Goal: Task Accomplishment & Management: Use online tool/utility

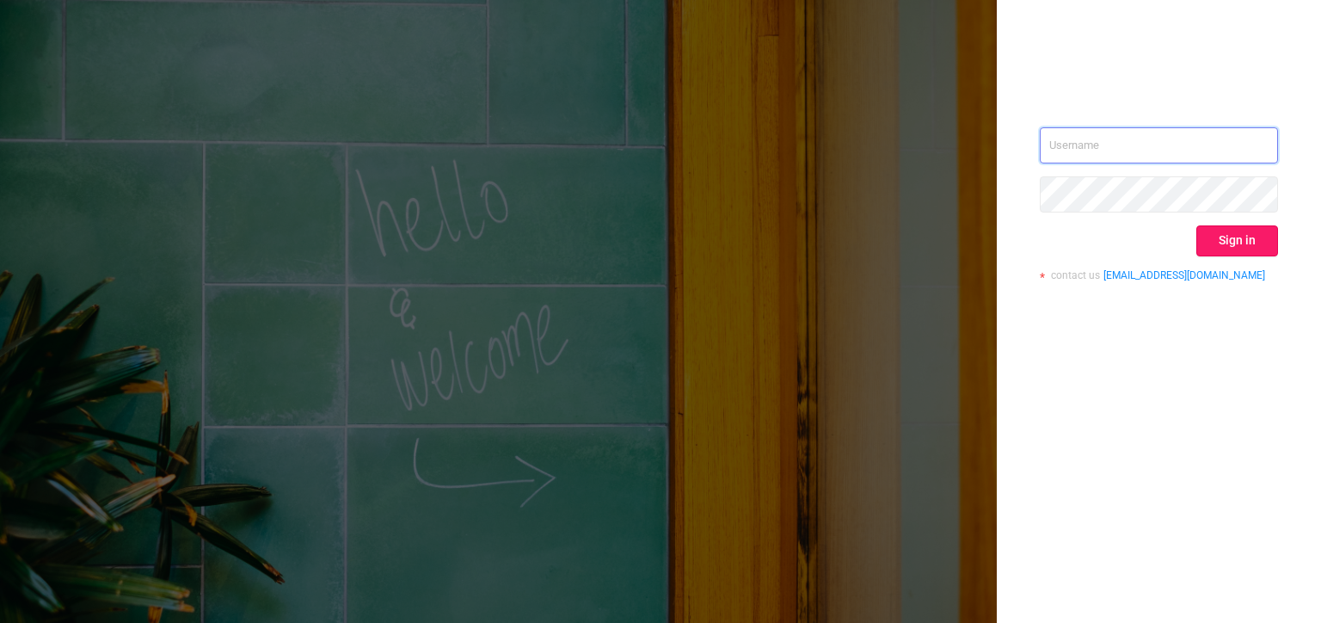
type input "[PERSON_NAME][EMAIL_ADDRESS][DOMAIN_NAME]"
click at [1246, 229] on button "Sign in" at bounding box center [1238, 240] width 82 height 31
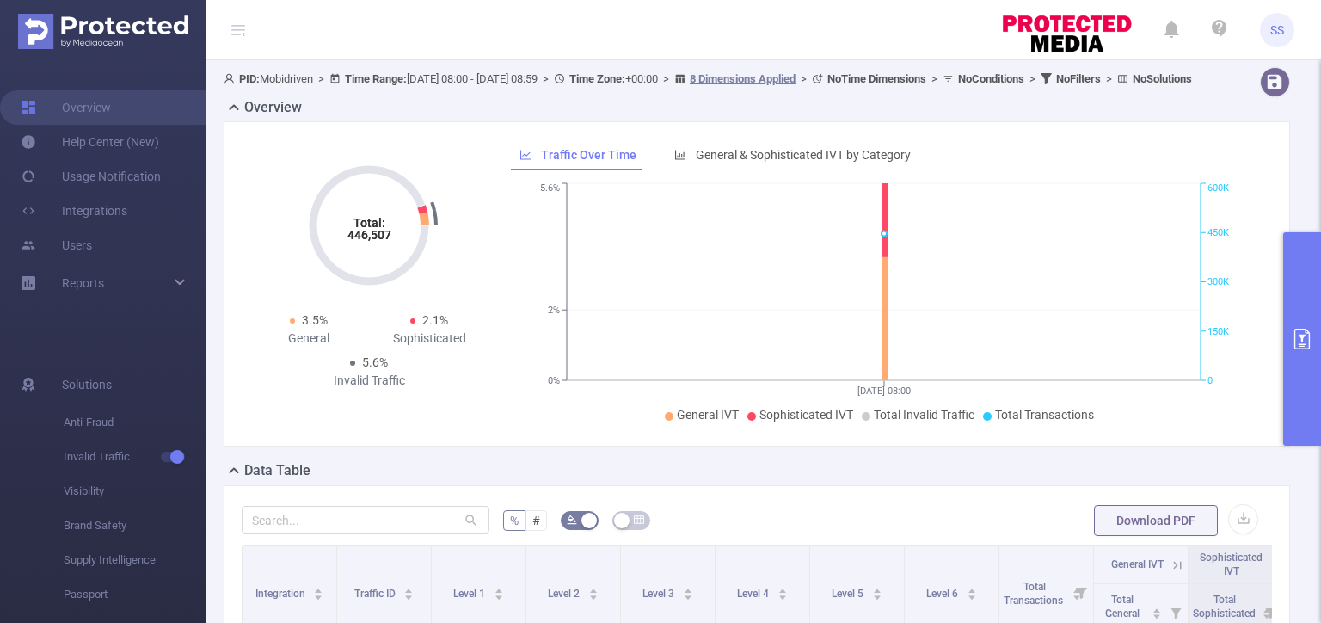
click at [1321, 389] on button "primary" at bounding box center [1303, 338] width 38 height 213
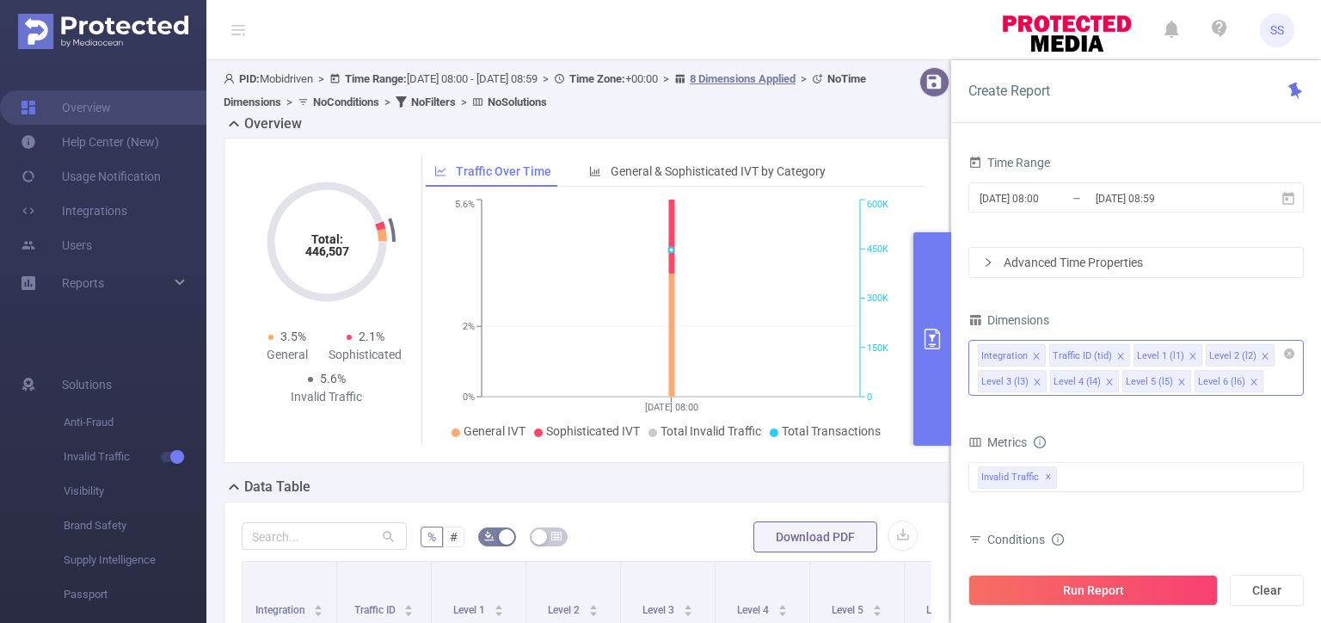
click at [1036, 355] on icon "icon: close" at bounding box center [1036, 356] width 6 height 6
click at [1118, 356] on icon "icon: close" at bounding box center [1122, 356] width 9 height 9
click at [1118, 355] on icon "icon: close" at bounding box center [1122, 356] width 9 height 9
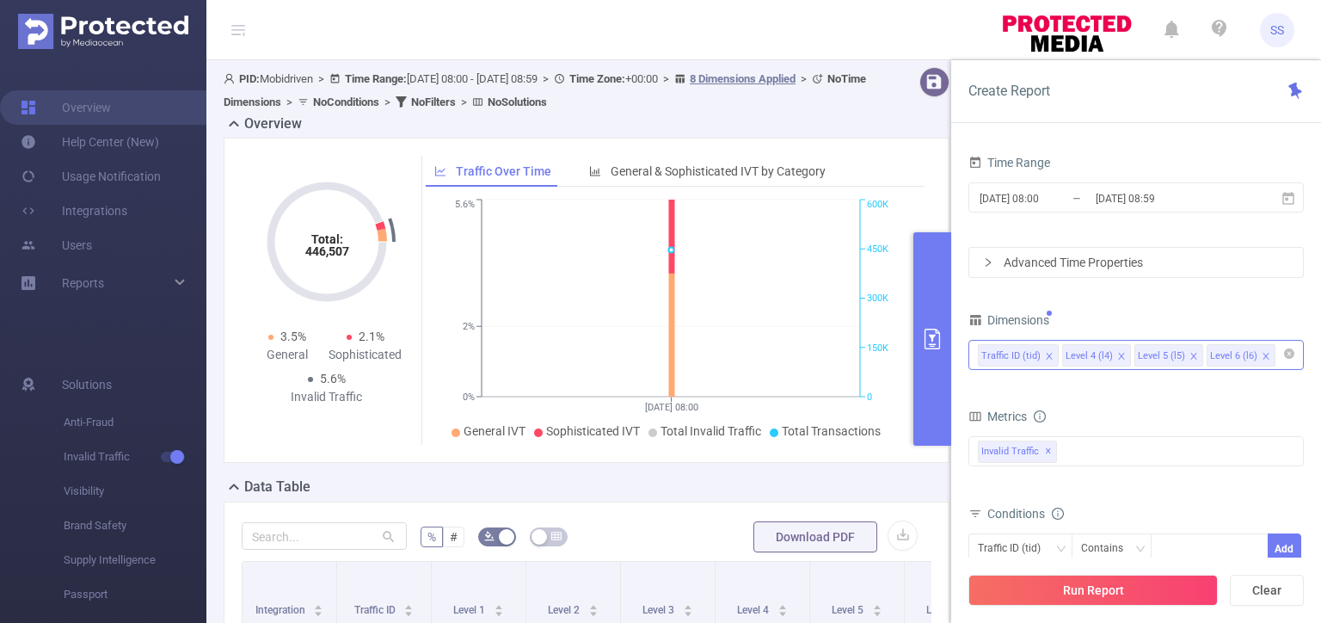
click at [1118, 355] on icon "icon: close" at bounding box center [1122, 356] width 9 height 9
click at [1105, 189] on input "[DATE] 08:59" at bounding box center [1163, 198] width 139 height 23
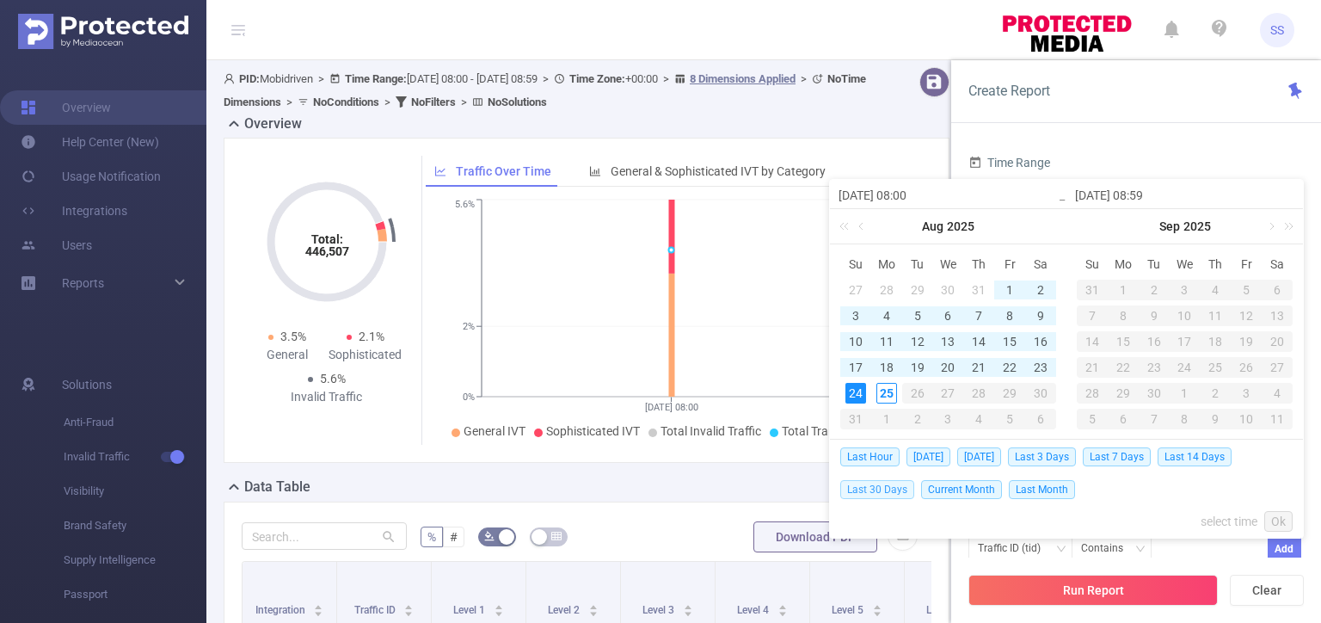
click at [884, 491] on span "Last 30 Days" at bounding box center [877, 489] width 74 height 19
type input "[DATE] 00:00"
type input "[DATE] 23:59"
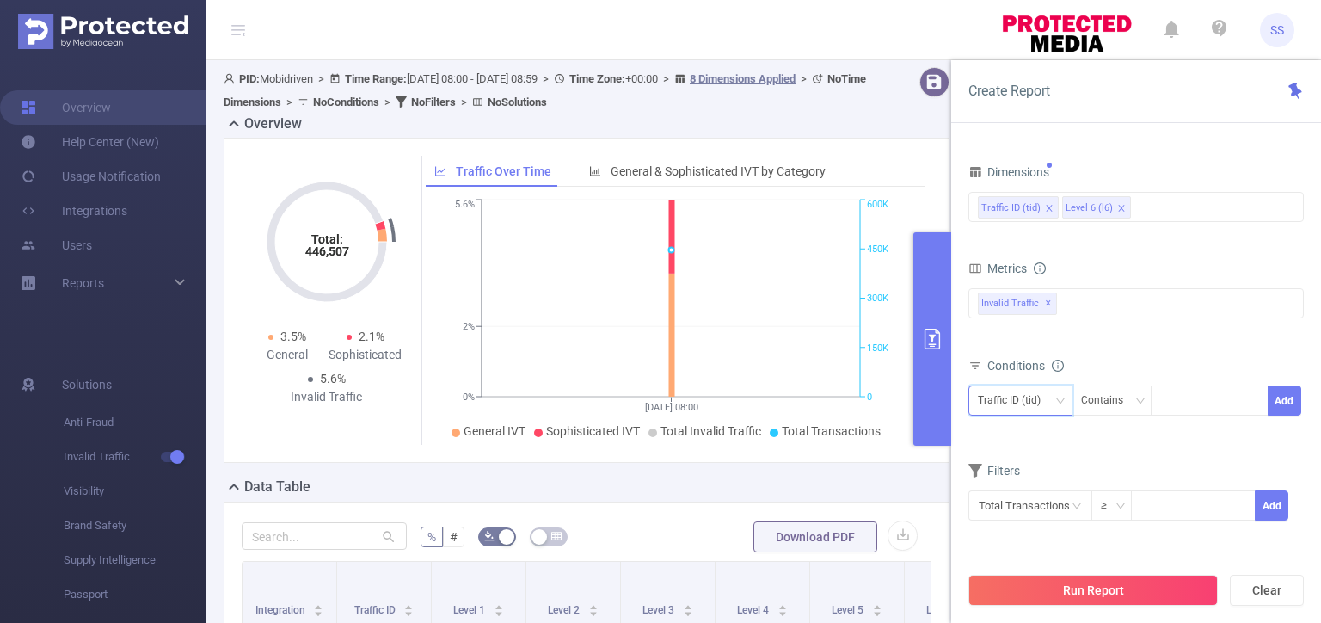
click at [1032, 399] on div "Traffic ID (tid)" at bounding box center [1015, 400] width 75 height 28
click at [1167, 366] on div "Conditions" at bounding box center [1137, 368] width 336 height 28
click at [1189, 403] on div at bounding box center [1210, 400] width 99 height 28
type input "mobi"
click at [1239, 428] on li "mobi" at bounding box center [1210, 434] width 118 height 28
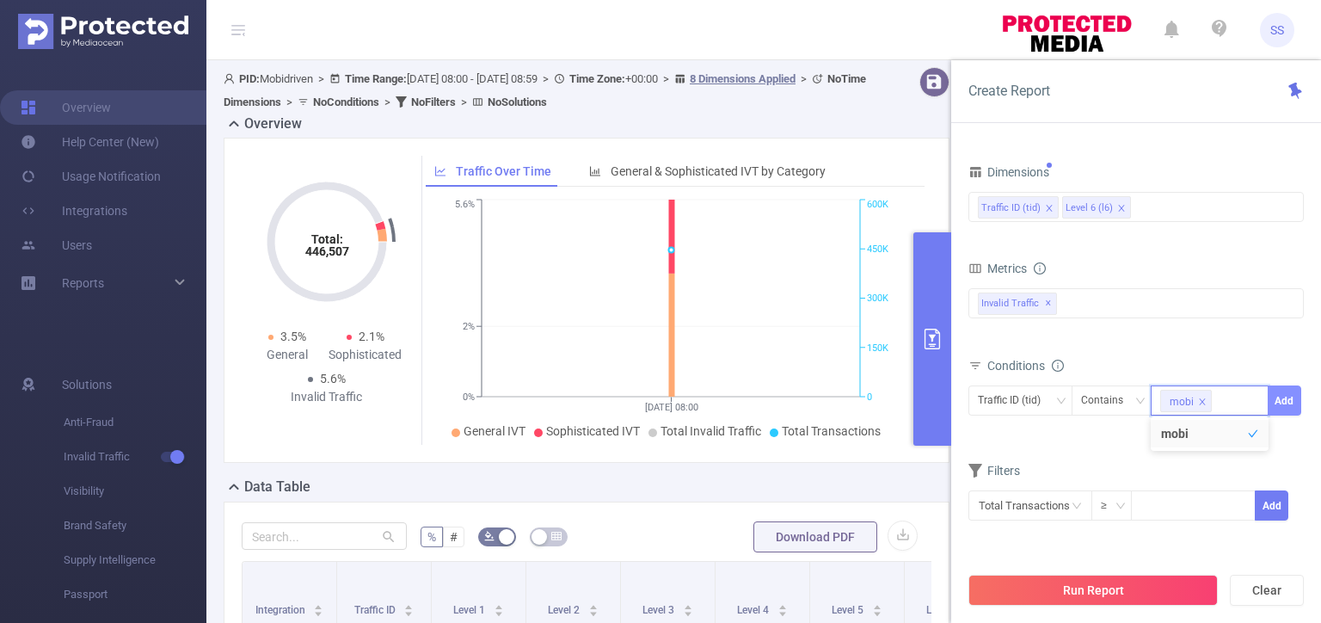
click at [1292, 402] on button "Add" at bounding box center [1285, 400] width 34 height 30
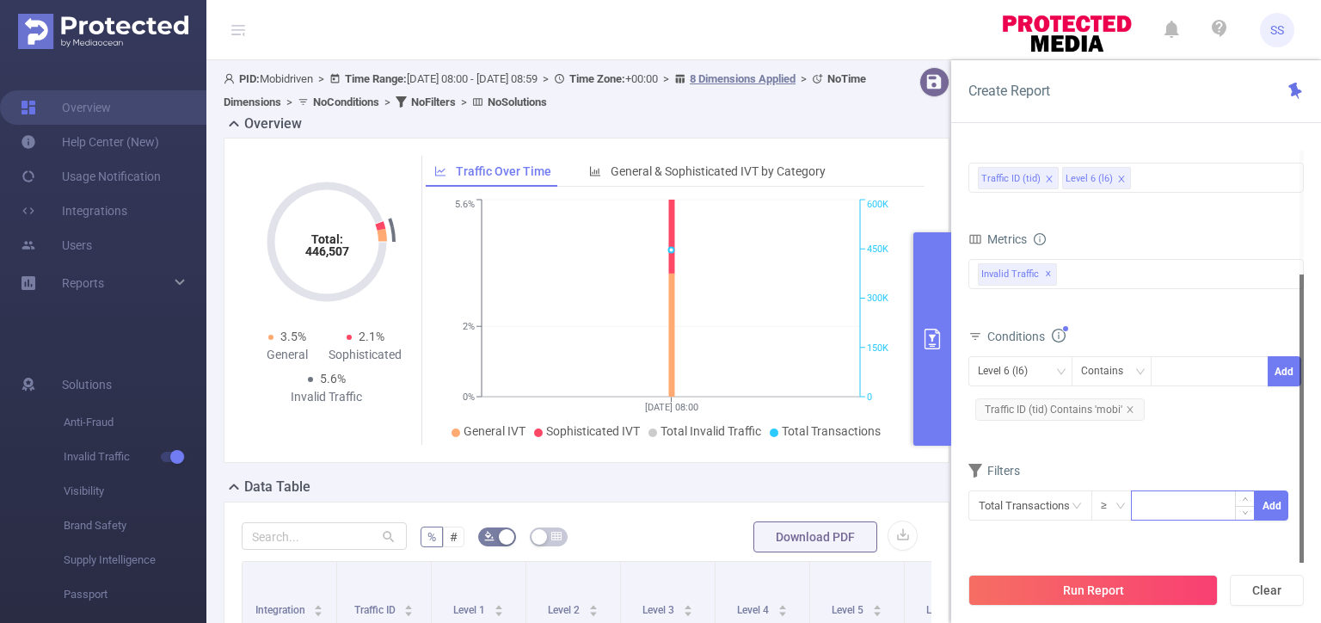
click at [1179, 503] on input at bounding box center [1193, 504] width 122 height 26
type input "50"
click at [1284, 509] on button "Add" at bounding box center [1272, 505] width 34 height 30
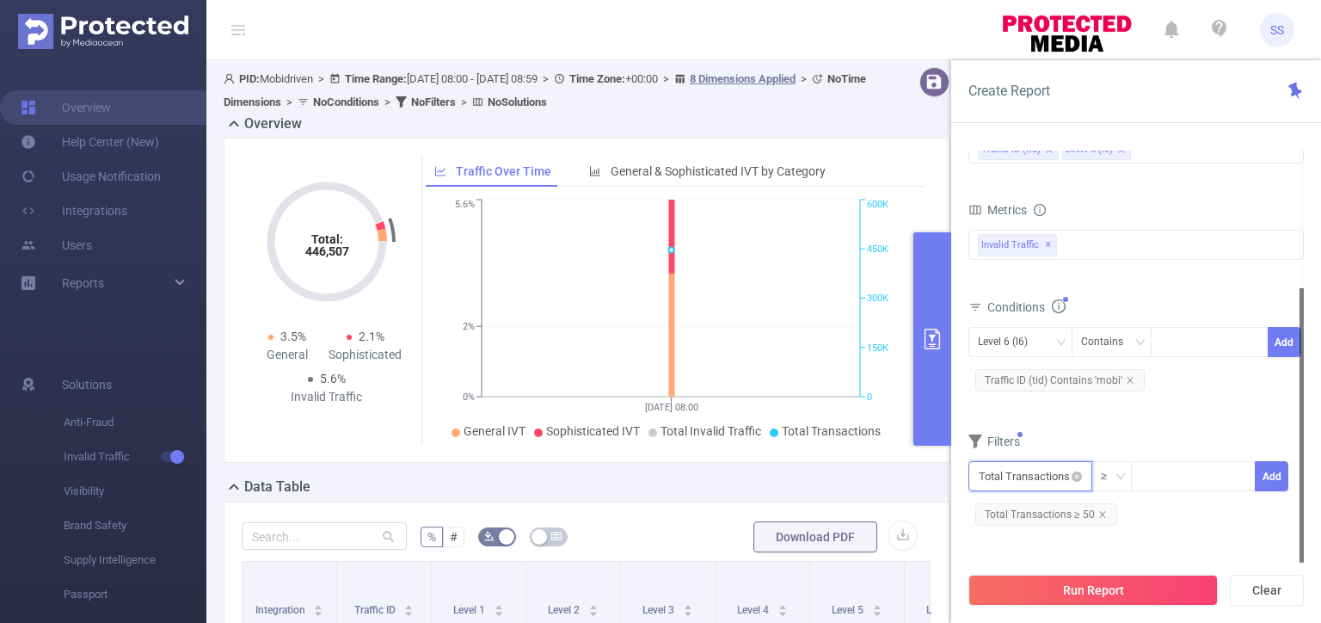
click at [1032, 473] on input "text" at bounding box center [1031, 476] width 124 height 30
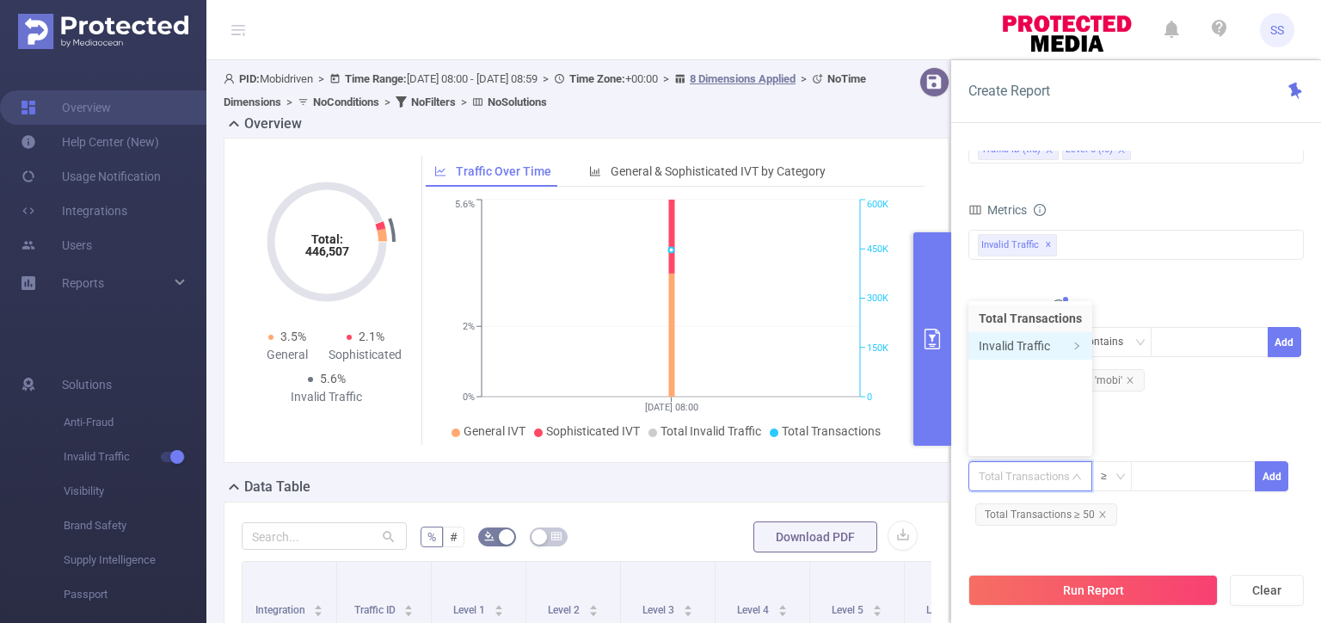
click at [1015, 348] on li "Invalid Traffic" at bounding box center [1031, 346] width 124 height 28
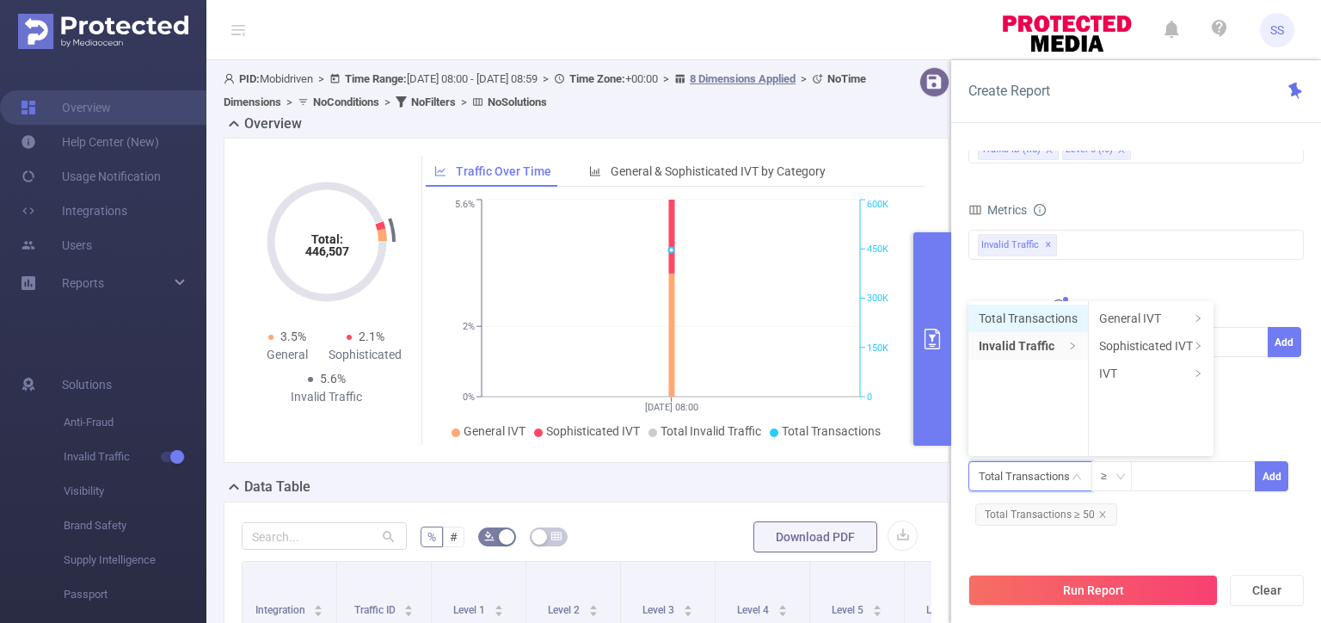
click at [1041, 313] on li "Total Transactions" at bounding box center [1029, 319] width 120 height 28
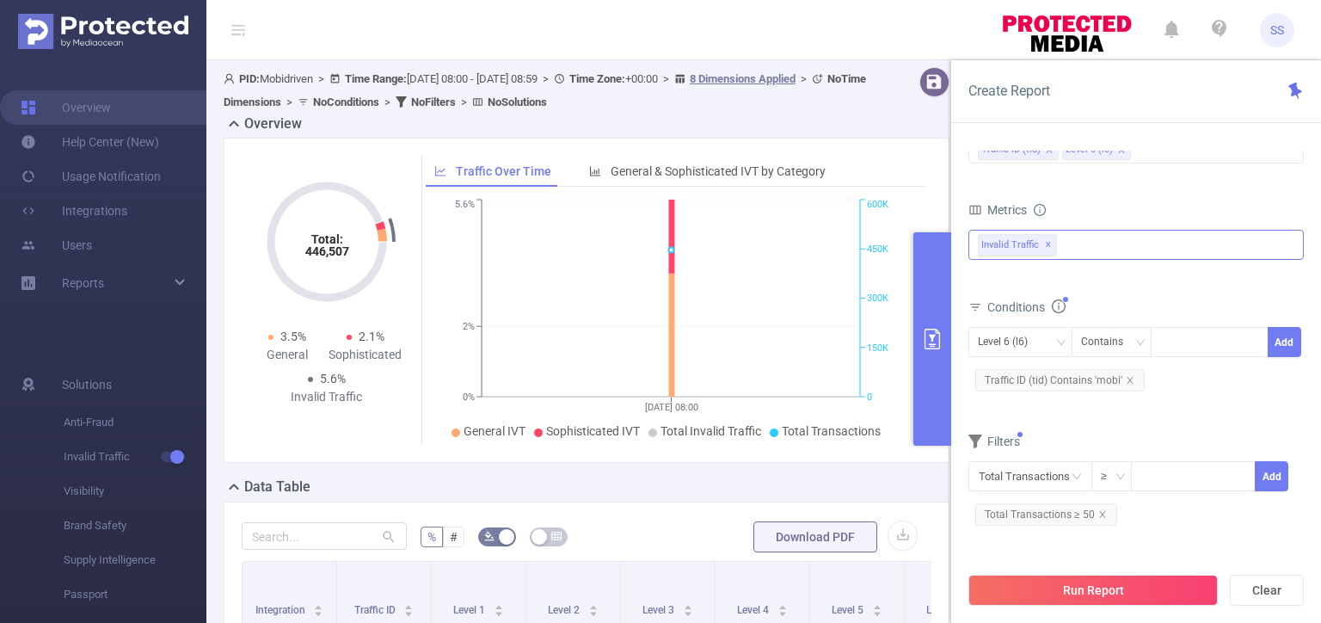
click at [1091, 247] on div "Invalid Traffic ✕" at bounding box center [1137, 245] width 336 height 30
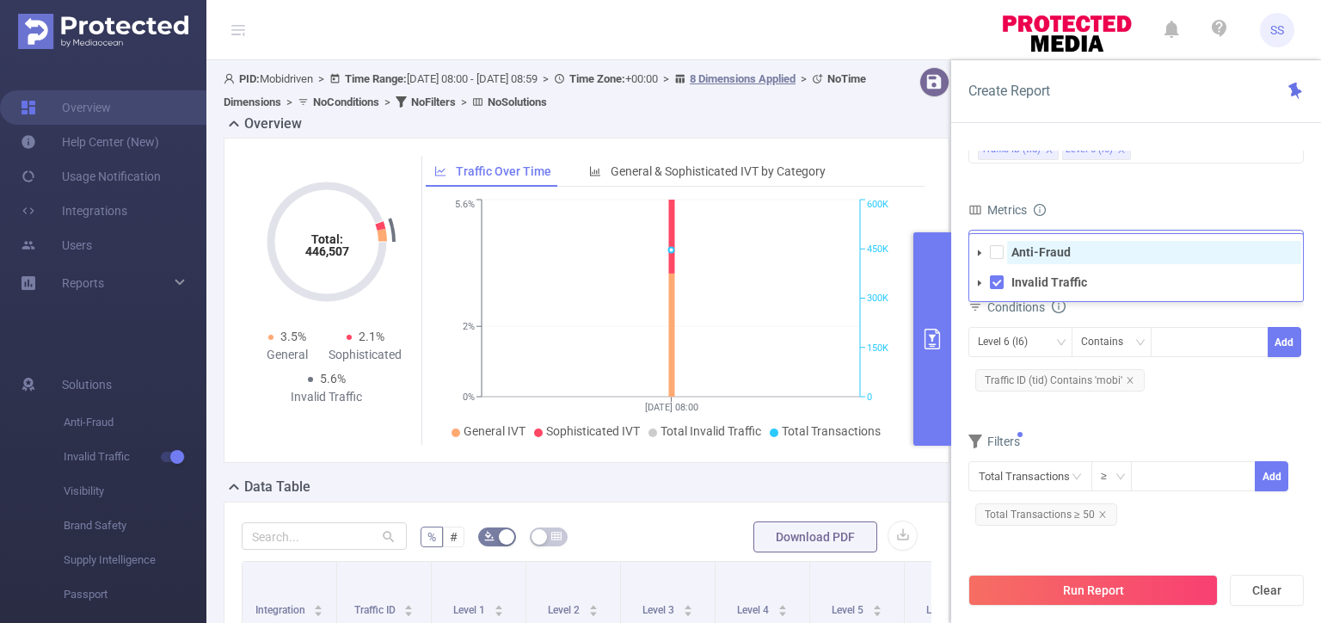
click at [1087, 249] on span "Anti-Fraud" at bounding box center [1154, 252] width 294 height 23
click at [1122, 193] on form "Dimensions Traffic ID (tid) Level 6 (l6) Metrics bp_total bp_adult bp_arms bp_c…" at bounding box center [1137, 322] width 336 height 441
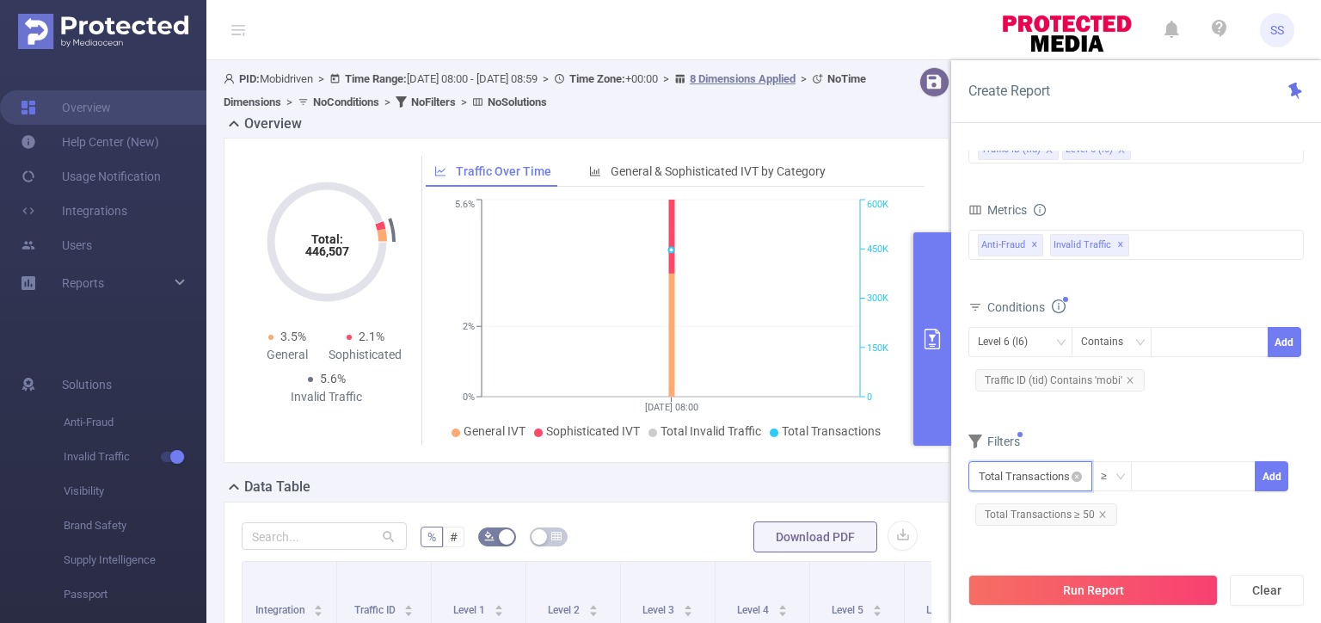
click at [1032, 477] on input "text" at bounding box center [1031, 476] width 124 height 30
click at [1050, 375] on li "Invalid Traffic" at bounding box center [1031, 374] width 124 height 28
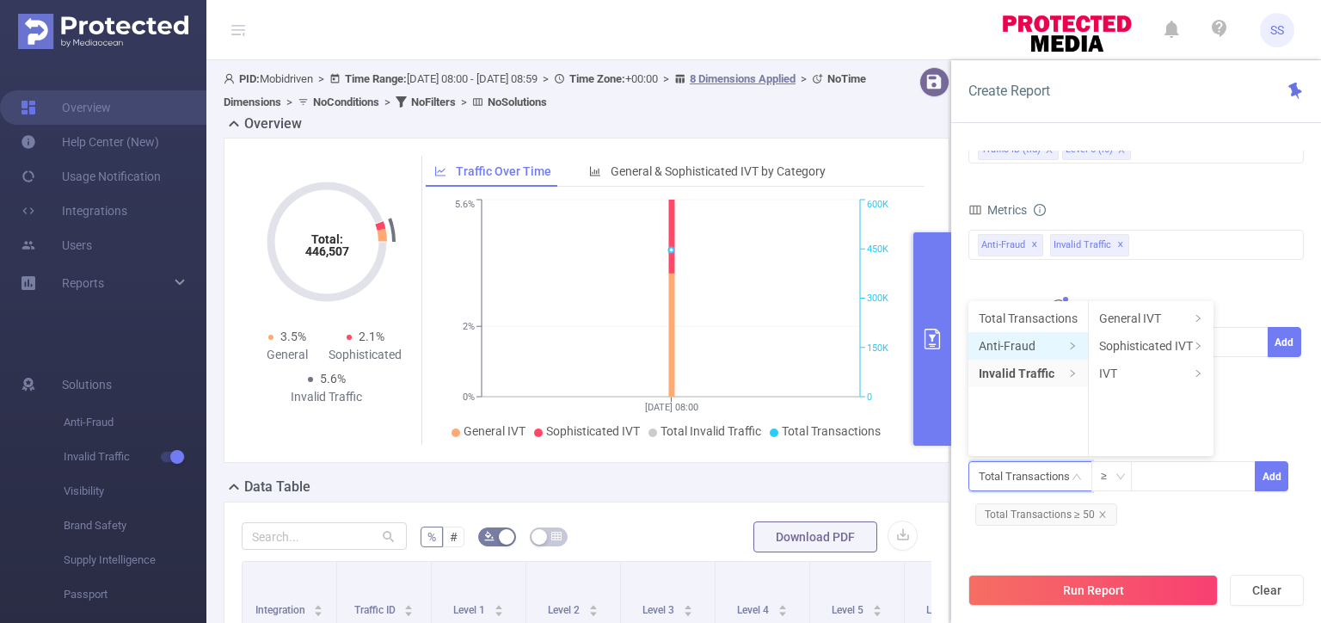
click at [1044, 345] on li "Anti-Fraud" at bounding box center [1029, 346] width 120 height 28
click at [1176, 316] on icon "icon: right" at bounding box center [1176, 317] width 4 height 7
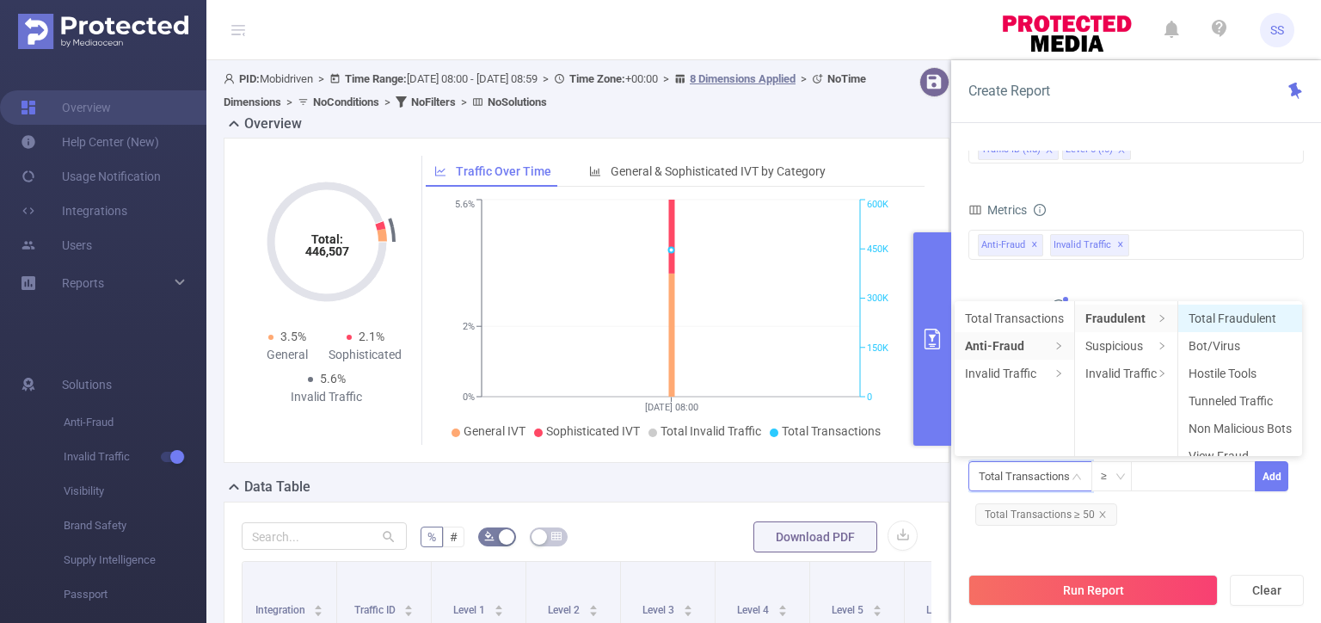
click at [1252, 315] on li "Total Fraudulent" at bounding box center [1241, 319] width 124 height 28
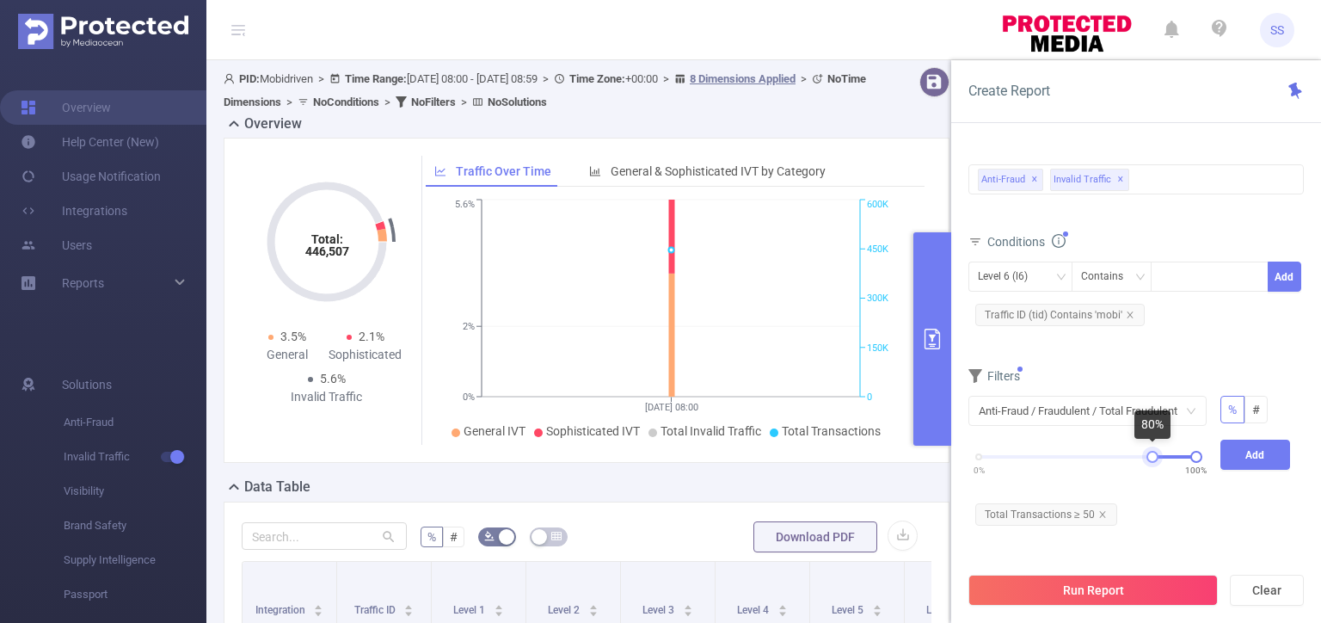
drag, startPoint x: 981, startPoint y: 458, endPoint x: 1154, endPoint y: 453, distance: 173.0
click at [1154, 453] on div at bounding box center [1153, 457] width 12 height 12
click at [1262, 462] on button "Add" at bounding box center [1256, 455] width 71 height 30
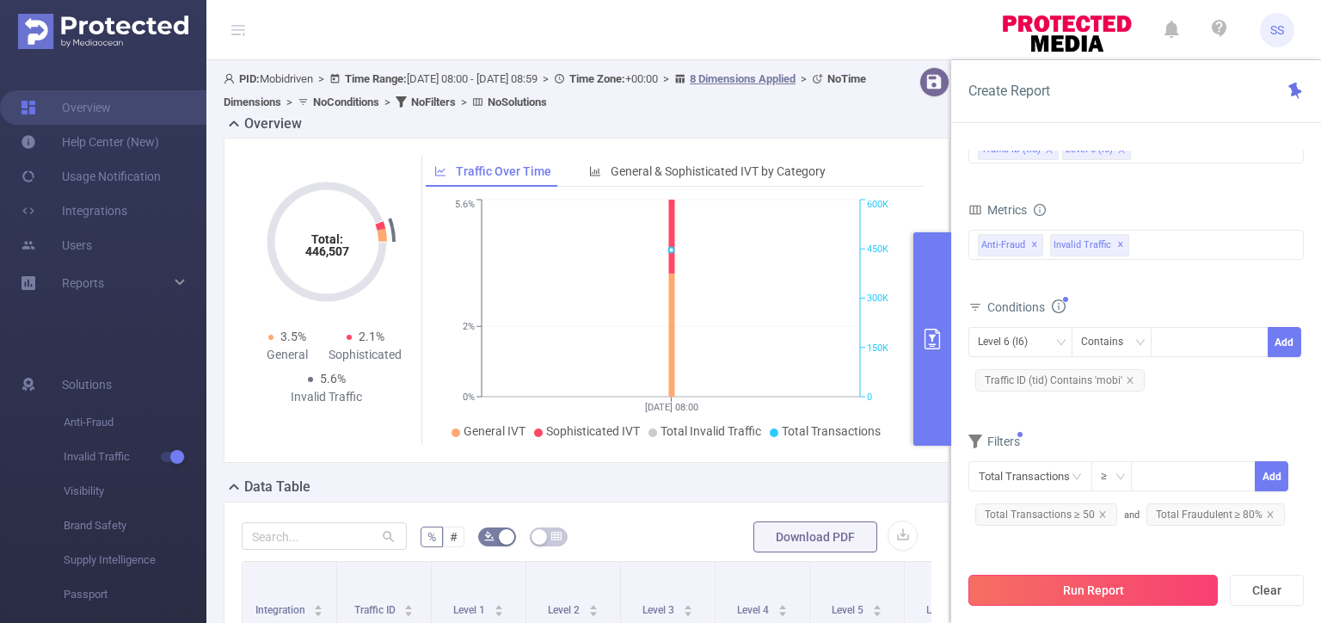
click at [1111, 582] on button "Run Report" at bounding box center [1093, 590] width 249 height 31
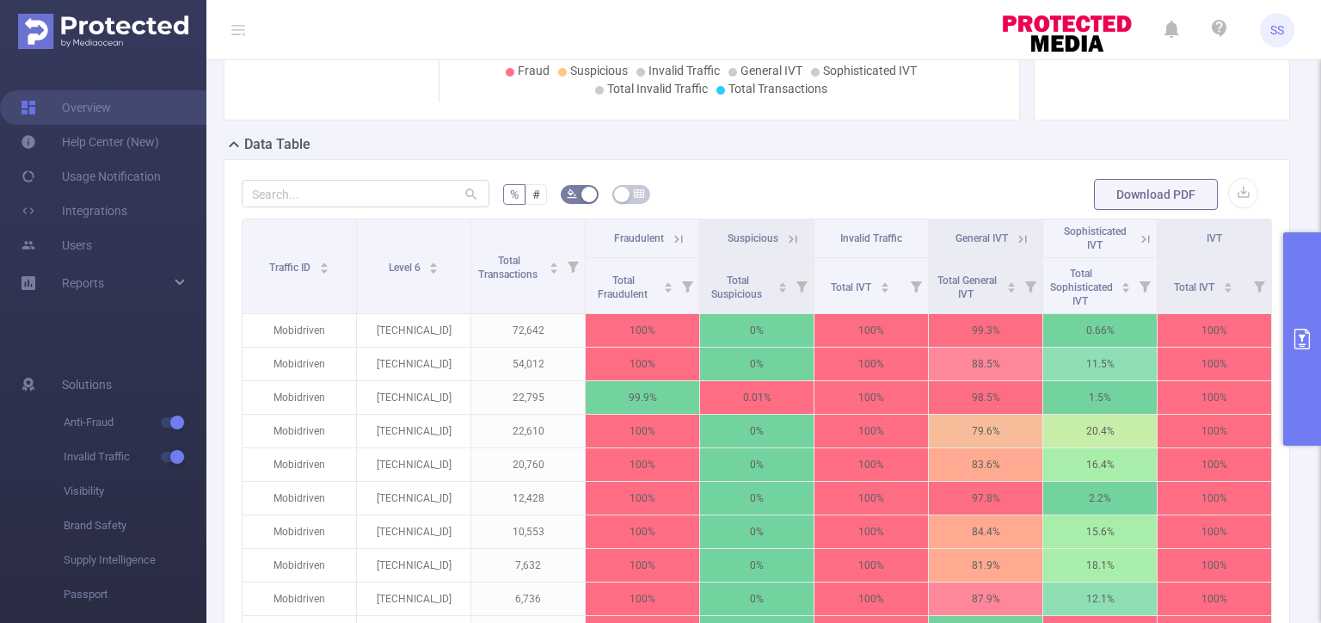
scroll to position [344, 0]
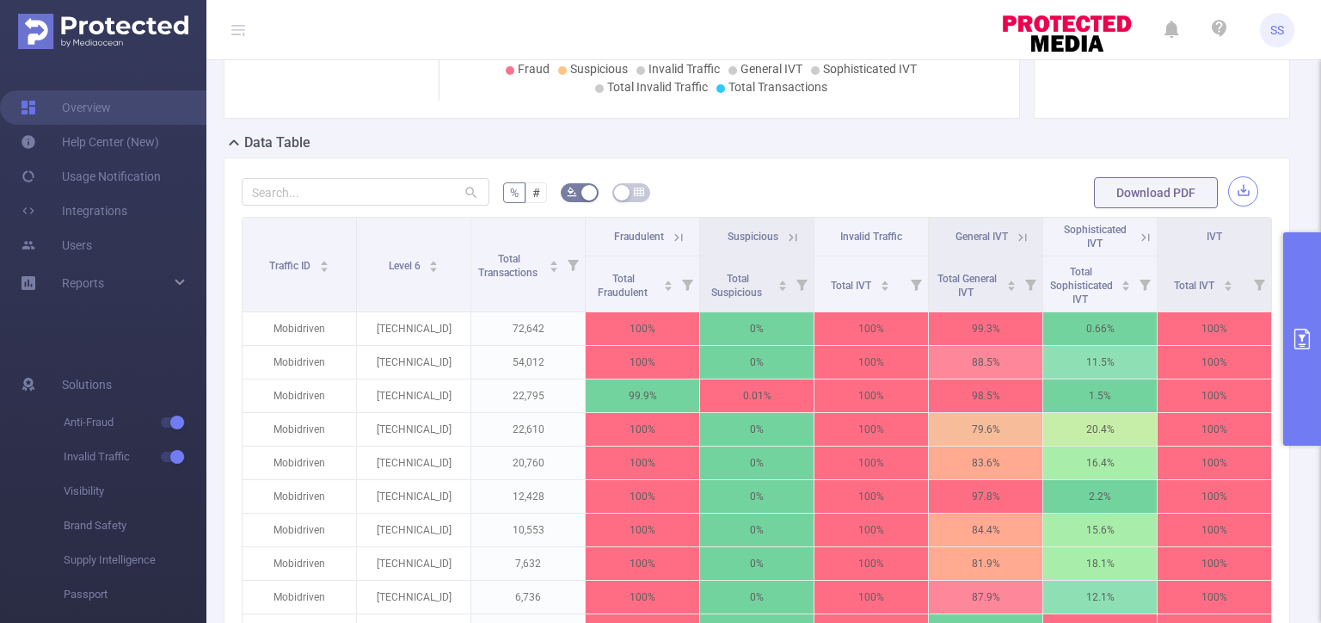
click at [1228, 189] on button "button" at bounding box center [1243, 191] width 30 height 30
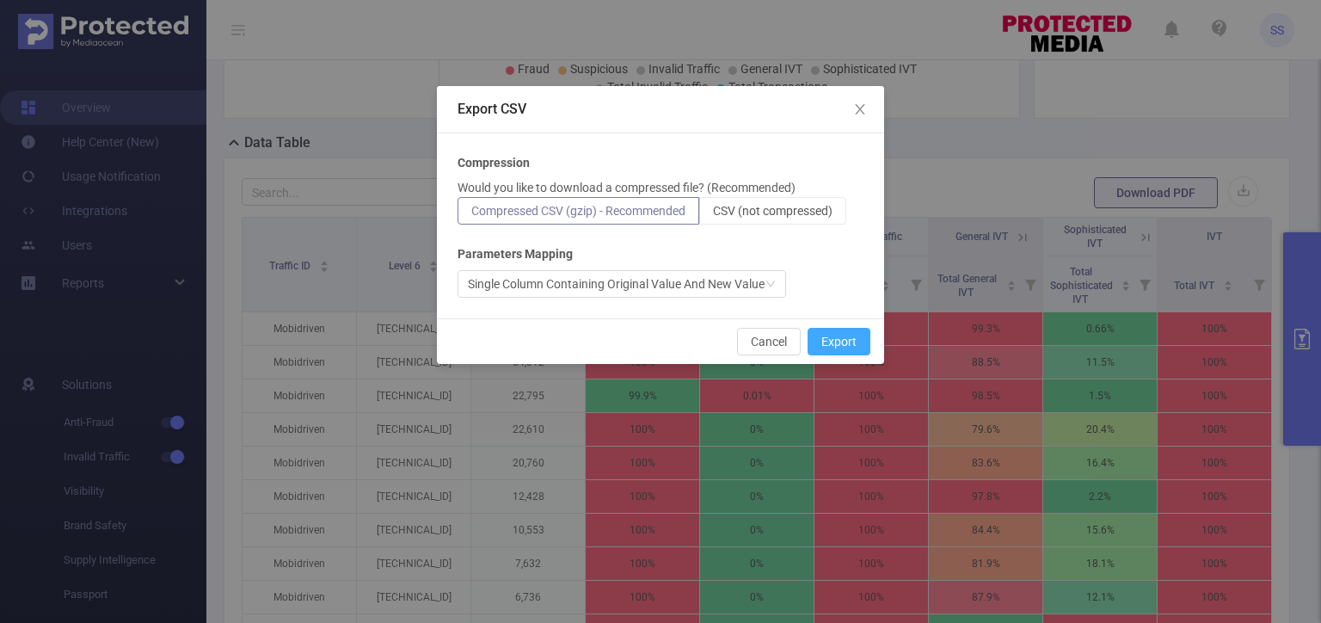
click at [840, 341] on button "Export" at bounding box center [839, 342] width 63 height 28
